Goal: Submit feedback/report problem

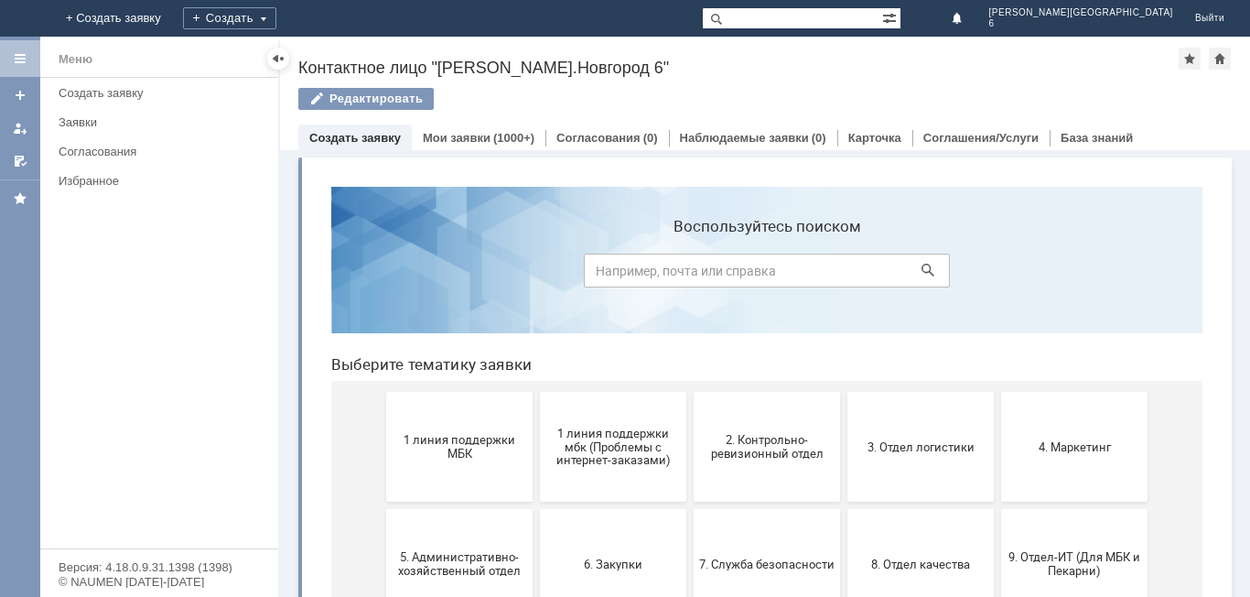
drag, startPoint x: 423, startPoint y: 469, endPoint x: 416, endPoint y: 460, distance: 10.4
click at [417, 464] on button "1 линия поддержки МБК" at bounding box center [459, 447] width 146 height 110
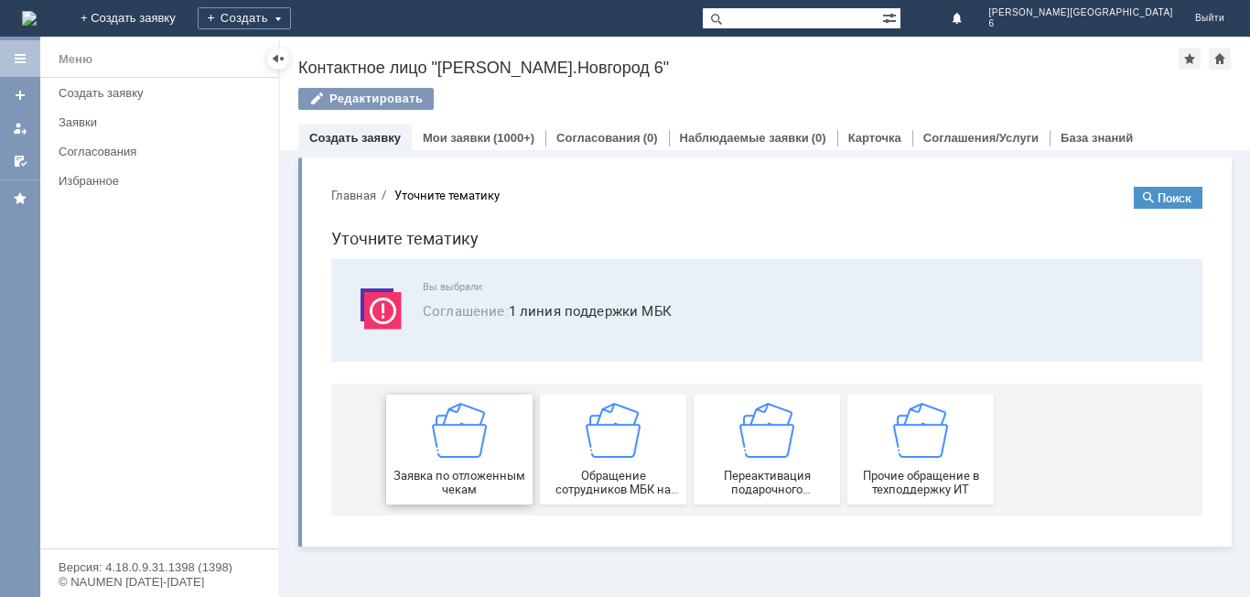
click at [484, 449] on img at bounding box center [459, 430] width 55 height 55
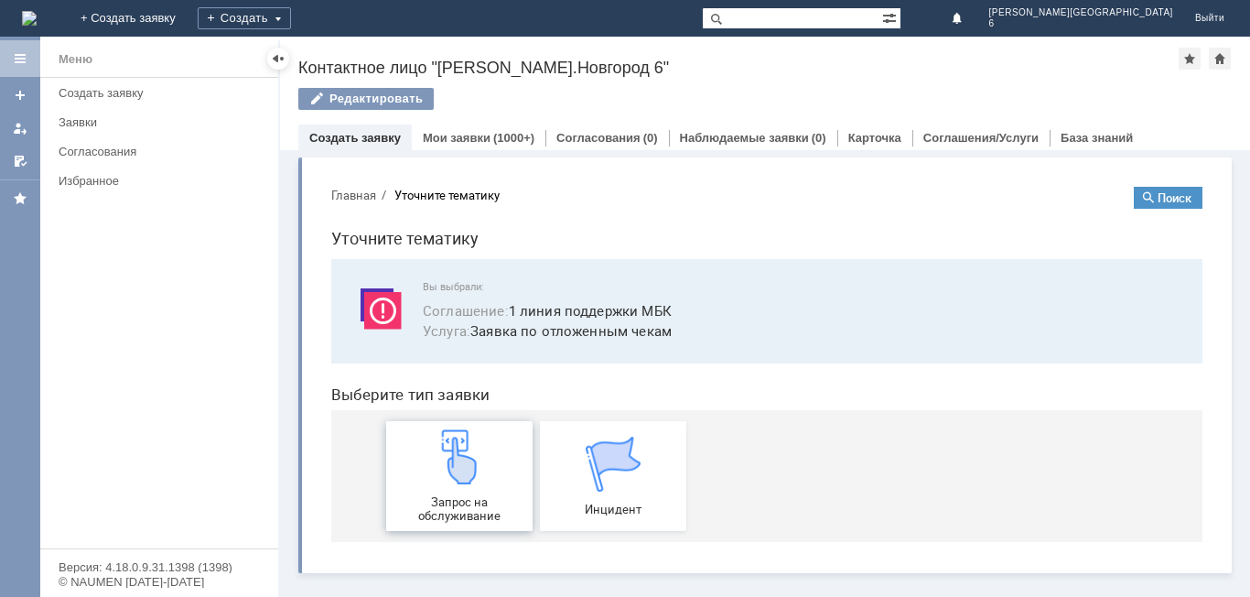
click at [464, 478] on img at bounding box center [459, 456] width 55 height 55
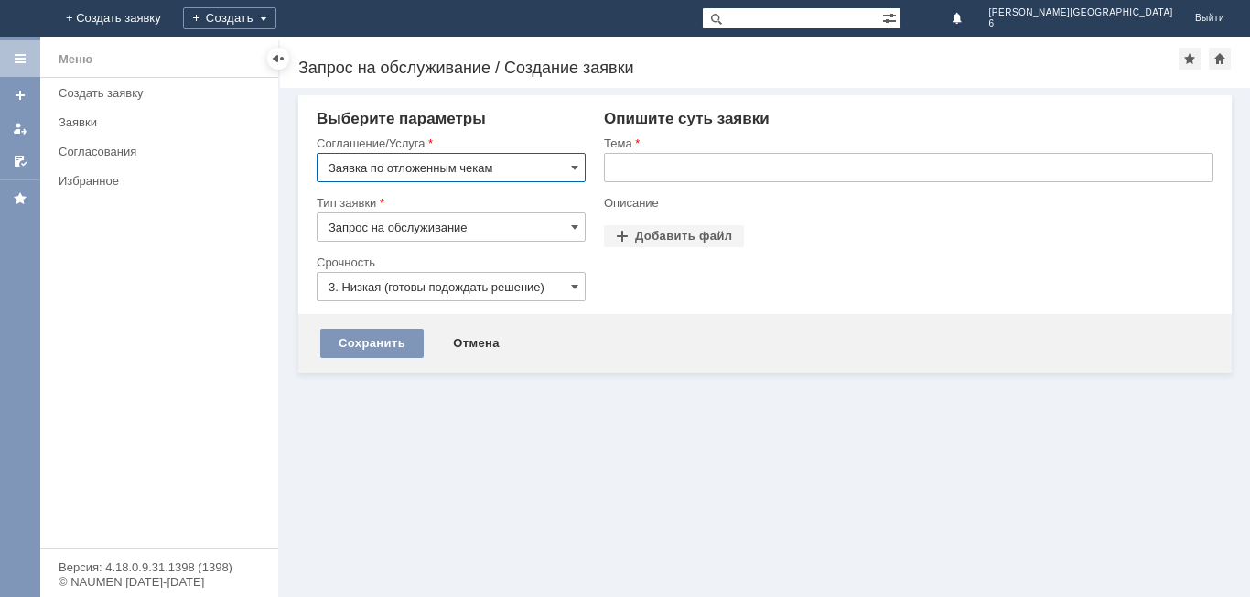
click at [715, 169] on input "text" at bounding box center [909, 167] width 610 height 29
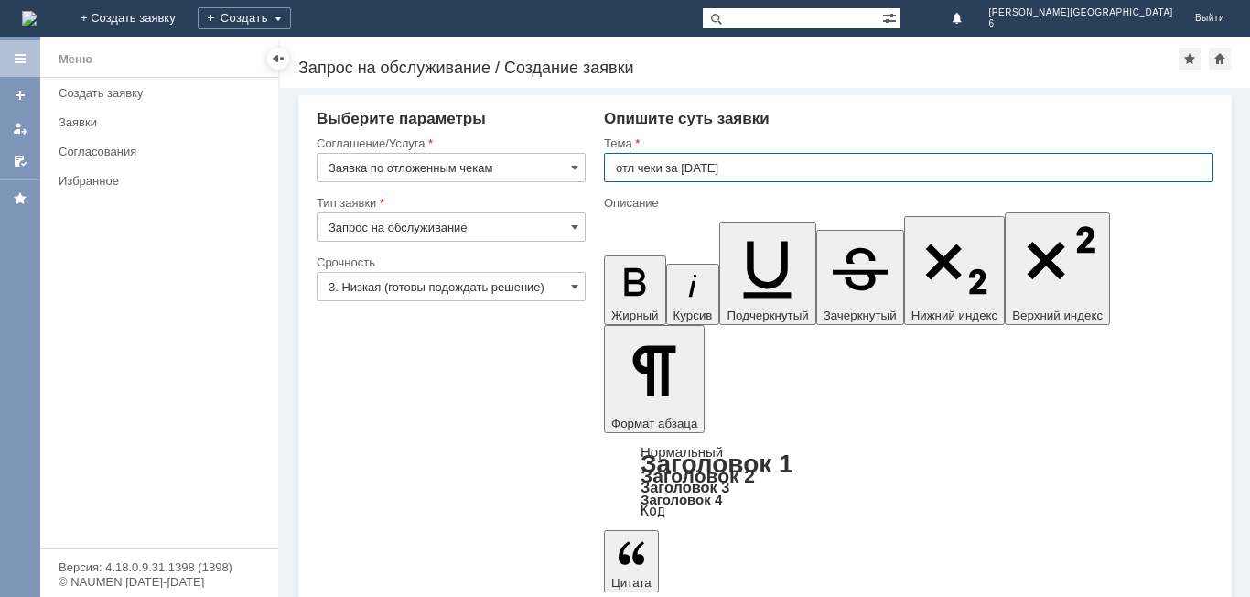
type input "отл чеки за [DATE]"
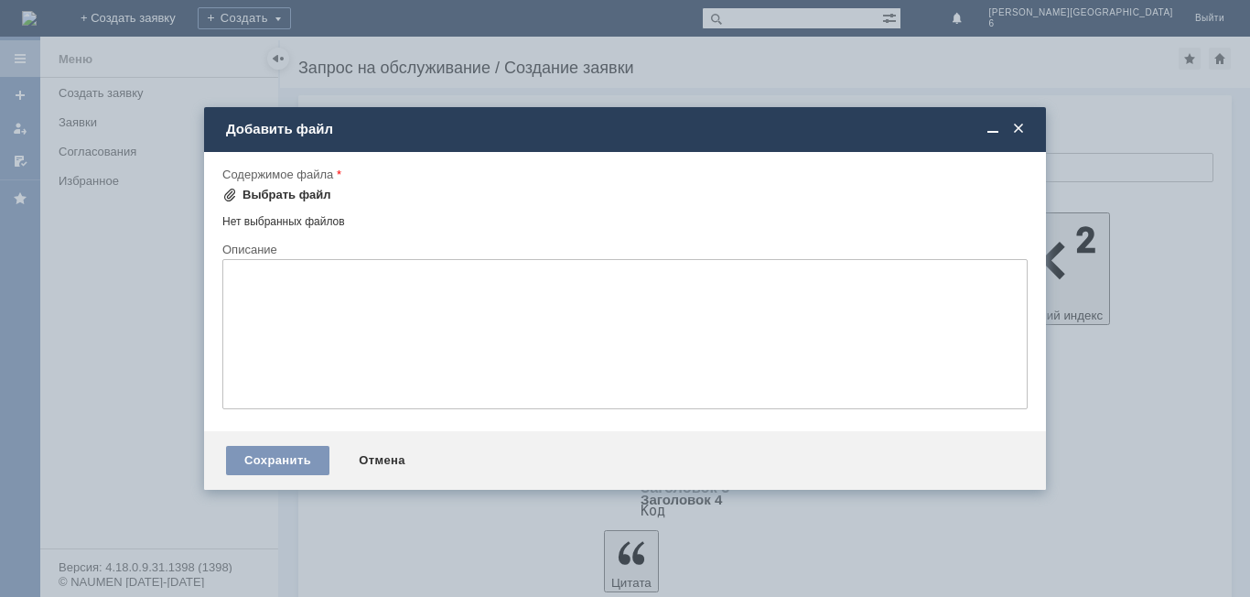
click at [274, 201] on div "Выбрать файл" at bounding box center [287, 195] width 89 height 15
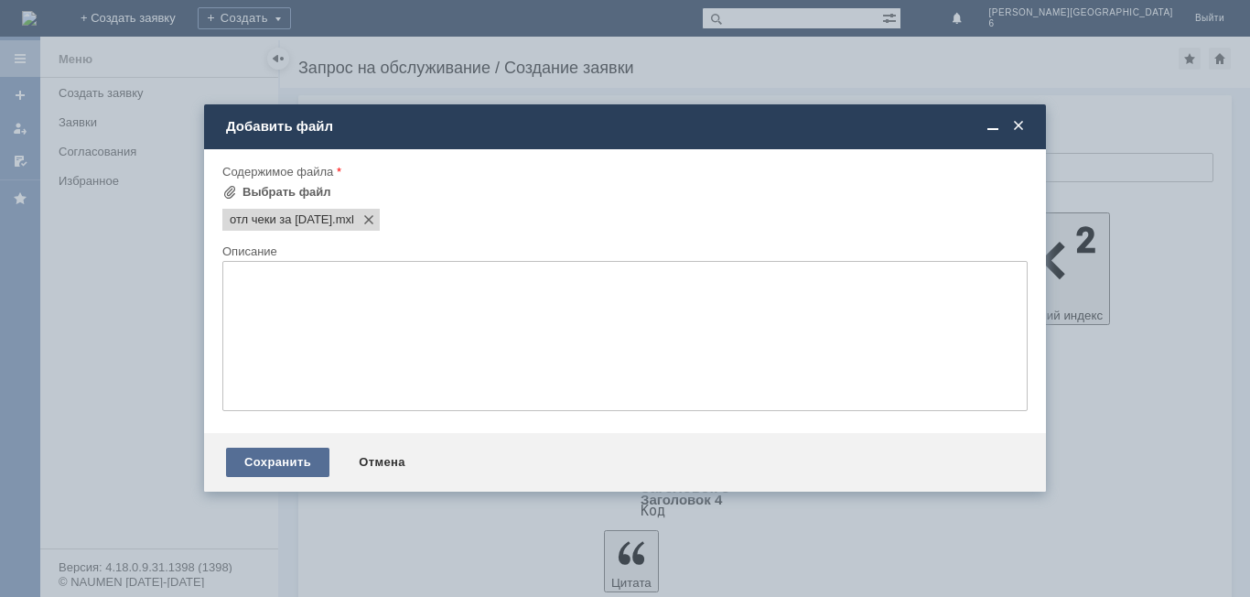
click at [319, 459] on div "Сохранить" at bounding box center [277, 462] width 103 height 29
